Goal: Find specific page/section: Find specific page/section

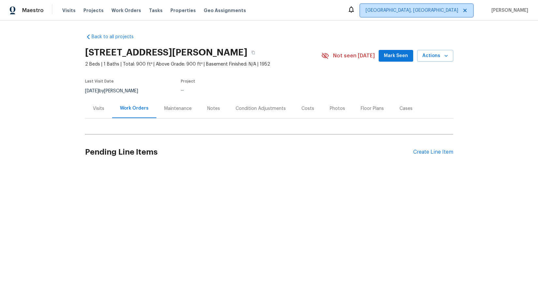
click at [450, 14] on span "[GEOGRAPHIC_DATA], [GEOGRAPHIC_DATA]" at bounding box center [416, 10] width 113 height 13
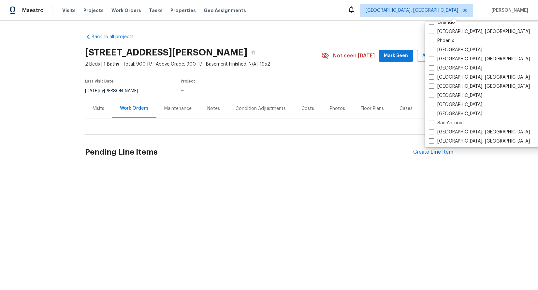
scroll to position [437, 0]
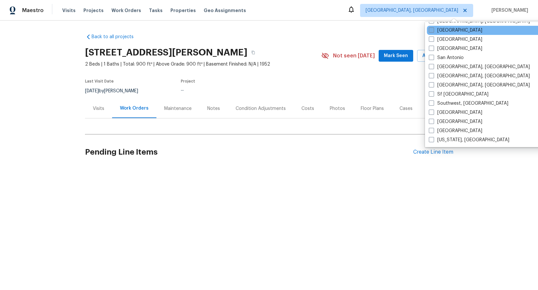
click at [432, 30] on span at bounding box center [431, 29] width 5 height 5
click at [432, 30] on input "[GEOGRAPHIC_DATA]" at bounding box center [431, 29] width 4 height 4
checkbox input "true"
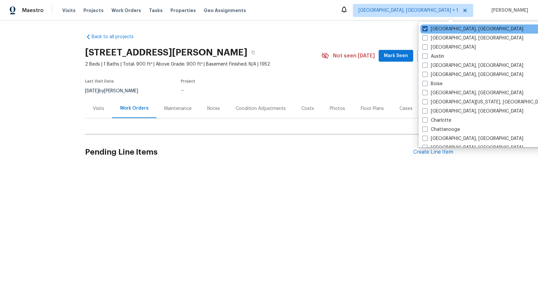
click at [424, 27] on span at bounding box center [424, 28] width 5 height 5
click at [424, 27] on input "[GEOGRAPHIC_DATA], [GEOGRAPHIC_DATA]" at bounding box center [424, 28] width 4 height 4
checkbox input "false"
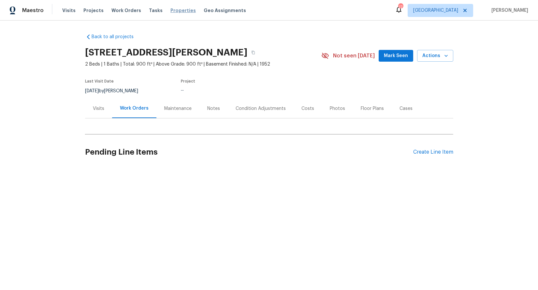
click at [175, 10] on span "Properties" at bounding box center [182, 10] width 25 height 7
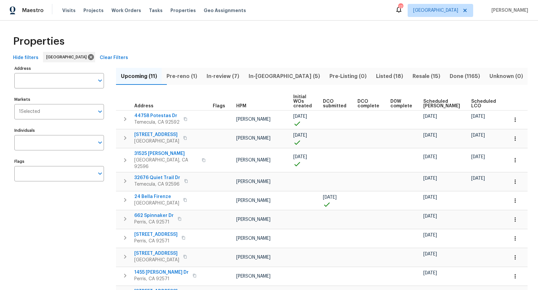
click at [276, 77] on span "In-[GEOGRAPHIC_DATA] (5)" at bounding box center [284, 76] width 73 height 9
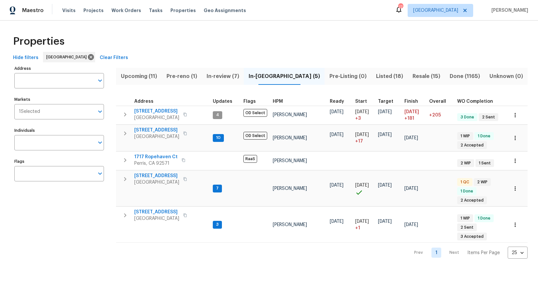
click at [238, 75] on span "In-review (7)" at bounding box center [223, 76] width 34 height 9
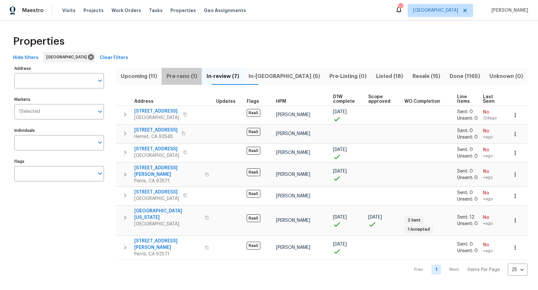
click at [192, 76] on span "Pre-reno (1)" at bounding box center [181, 76] width 32 height 9
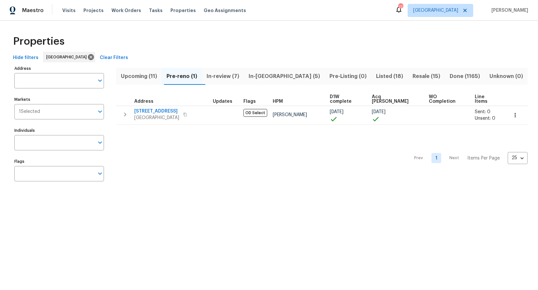
click at [222, 77] on span "In-review (7)" at bounding box center [223, 76] width 34 height 9
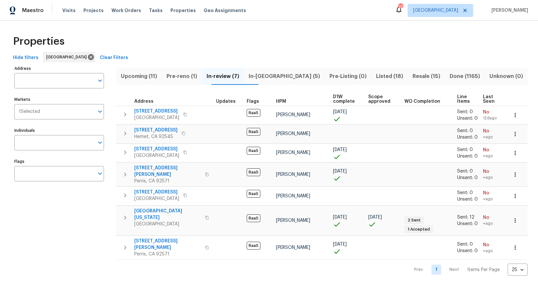
click at [280, 77] on span "In-[GEOGRAPHIC_DATA] (5)" at bounding box center [284, 76] width 73 height 9
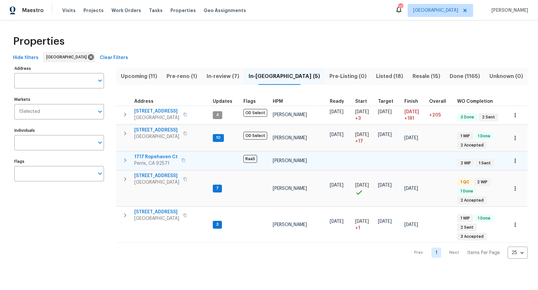
click at [181, 160] on icon "button" at bounding box center [183, 160] width 4 height 4
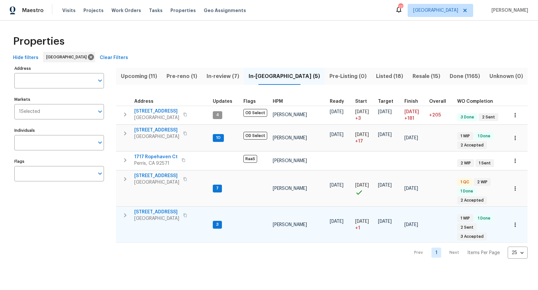
click at [187, 216] on icon "button" at bounding box center [185, 215] width 4 height 4
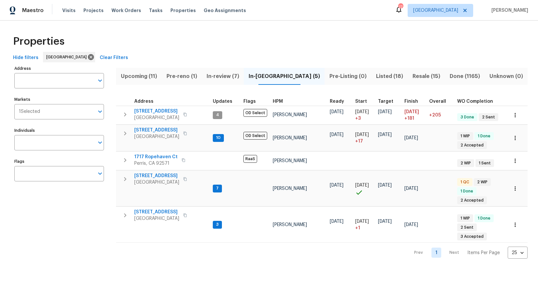
click at [225, 77] on span "In-review (7)" at bounding box center [223, 76] width 34 height 9
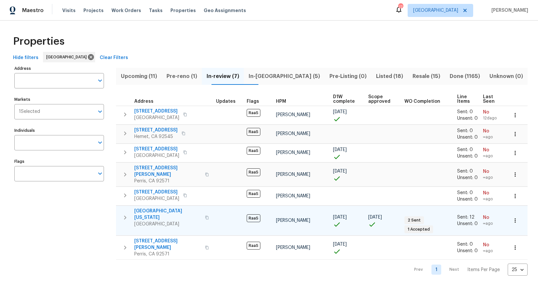
click at [205, 215] on icon "button" at bounding box center [207, 217] width 4 height 4
click at [272, 77] on span "In-[GEOGRAPHIC_DATA] (5)" at bounding box center [284, 76] width 73 height 9
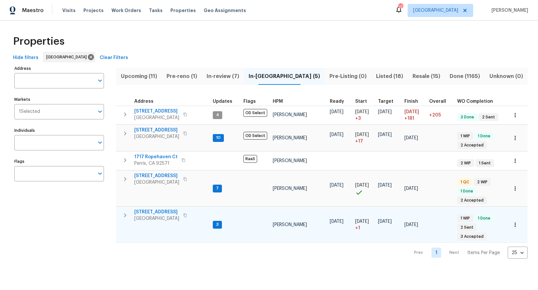
click at [219, 225] on span "3" at bounding box center [217, 225] width 8 height 6
click at [218, 224] on span "3" at bounding box center [217, 225] width 8 height 6
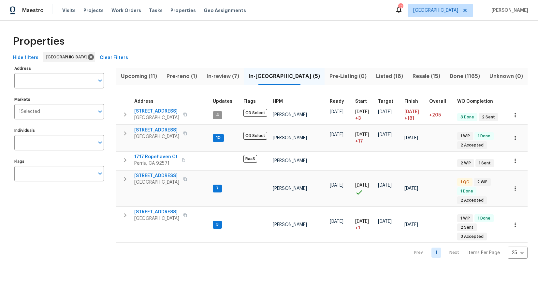
click at [224, 77] on span "In-review (7)" at bounding box center [223, 76] width 34 height 9
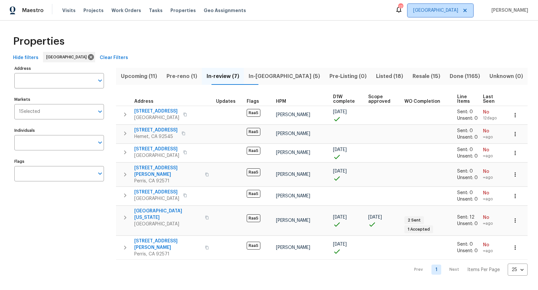
click at [457, 9] on span "[GEOGRAPHIC_DATA]" at bounding box center [435, 10] width 45 height 7
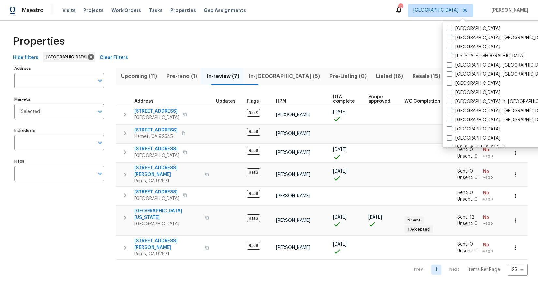
scroll to position [229, 0]
click at [448, 93] on span at bounding box center [449, 91] width 5 height 5
click at [448, 93] on input "[GEOGRAPHIC_DATA]" at bounding box center [449, 91] width 4 height 4
checkbox input "true"
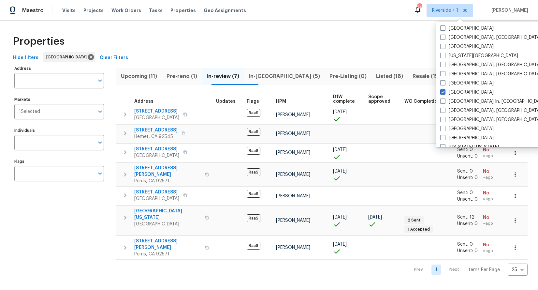
click at [355, 41] on div "Properties" at bounding box center [268, 41] width 517 height 21
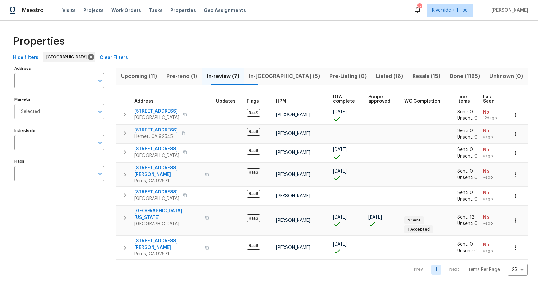
click at [99, 112] on icon "Open" at bounding box center [100, 112] width 8 height 8
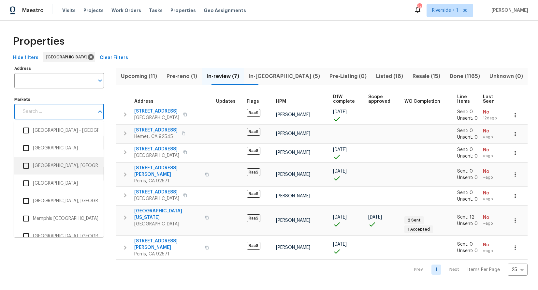
scroll to position [673, 0]
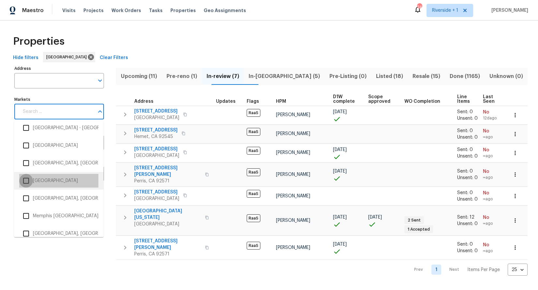
click at [26, 181] on input "checkbox" at bounding box center [26, 181] width 14 height 14
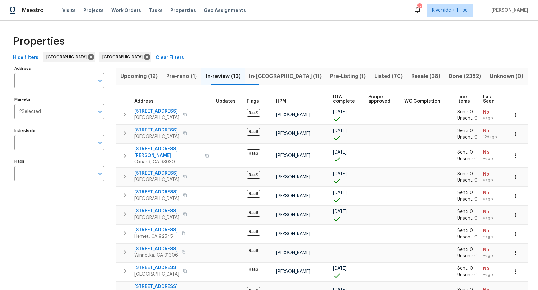
click at [62, 256] on div "Address Address Markets 2 Selected Markets Individuals Individuals Flags Flags" at bounding box center [63, 229] width 98 height 330
click at [279, 79] on span "In-[GEOGRAPHIC_DATA] (11)" at bounding box center [285, 76] width 73 height 9
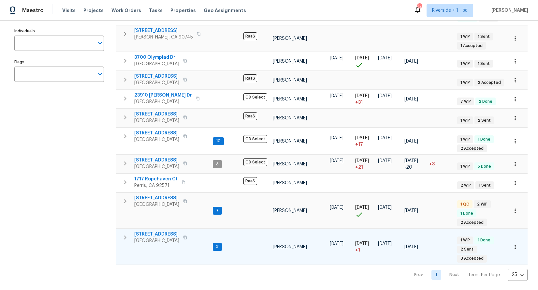
scroll to position [92, 0]
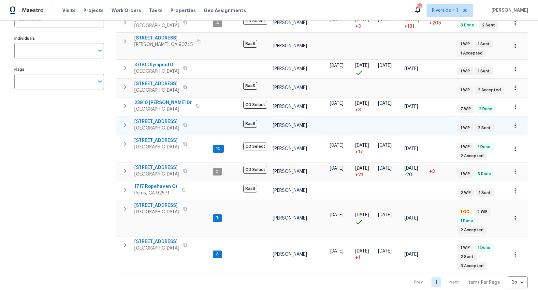
click at [187, 126] on icon "button" at bounding box center [184, 125] width 3 height 4
click at [187, 125] on icon "button" at bounding box center [185, 125] width 4 height 4
click at [187, 86] on icon "button" at bounding box center [184, 87] width 3 height 4
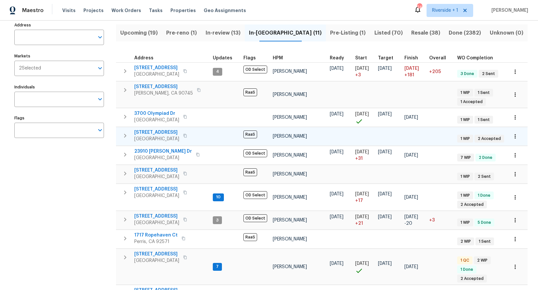
scroll to position [41, 0]
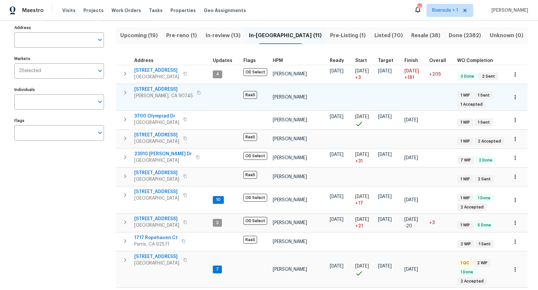
click at [197, 92] on icon "button" at bounding box center [199, 93] width 4 height 4
